Goal: Find specific page/section

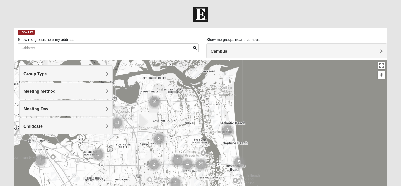
click at [47, 73] on span "Group Type" at bounding box center [34, 74] width 23 height 4
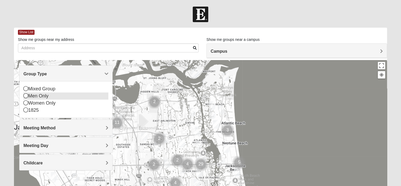
click at [26, 98] on icon at bounding box center [25, 95] width 5 height 5
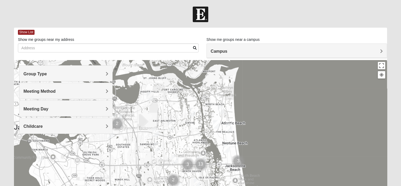
click at [110, 108] on div "Meeting Day" at bounding box center [66, 109] width 93 height 16
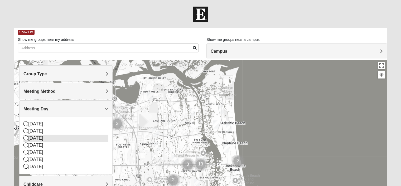
click at [26, 136] on icon at bounding box center [25, 138] width 5 height 5
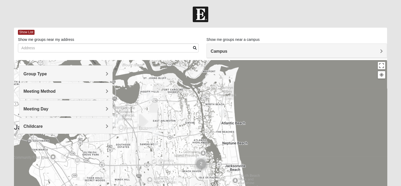
click at [102, 108] on h4 "Meeting Day" at bounding box center [65, 109] width 85 height 5
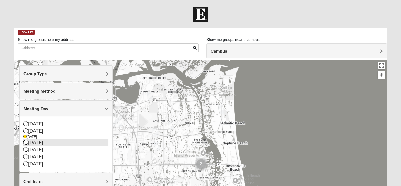
click at [25, 148] on icon at bounding box center [25, 149] width 5 height 5
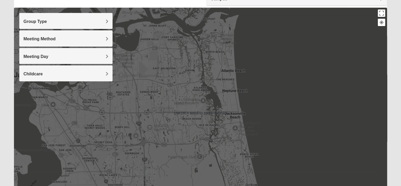
scroll to position [53, 0]
click at [199, 107] on img "San Pablo" at bounding box center [200, 109] width 9 height 13
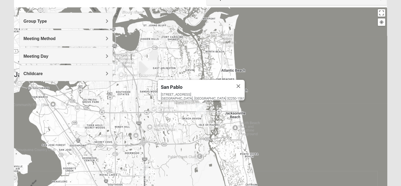
click at [111, 39] on div "Meeting Method" at bounding box center [66, 38] width 93 height 16
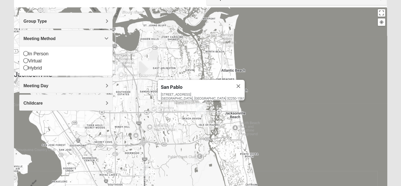
click at [100, 83] on h4 "Meeting Day" at bounding box center [65, 85] width 85 height 5
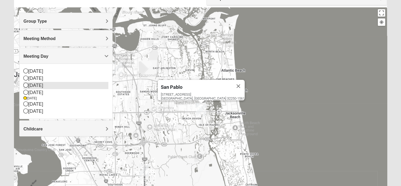
click at [31, 84] on div "[DATE]" at bounding box center [65, 85] width 85 height 7
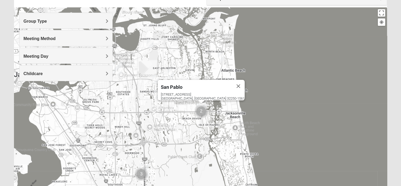
click at [171, 76] on img "Mens Piper 32225" at bounding box center [171, 73] width 6 height 9
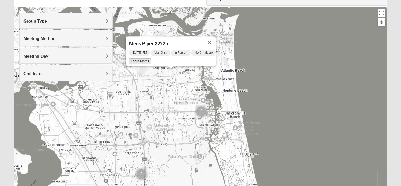
click at [147, 59] on span "Learn More" at bounding box center [140, 62] width 22 height 6
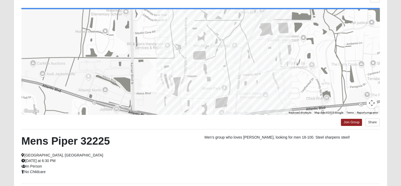
scroll to position [46, 0]
